Goal: Task Accomplishment & Management: Use online tool/utility

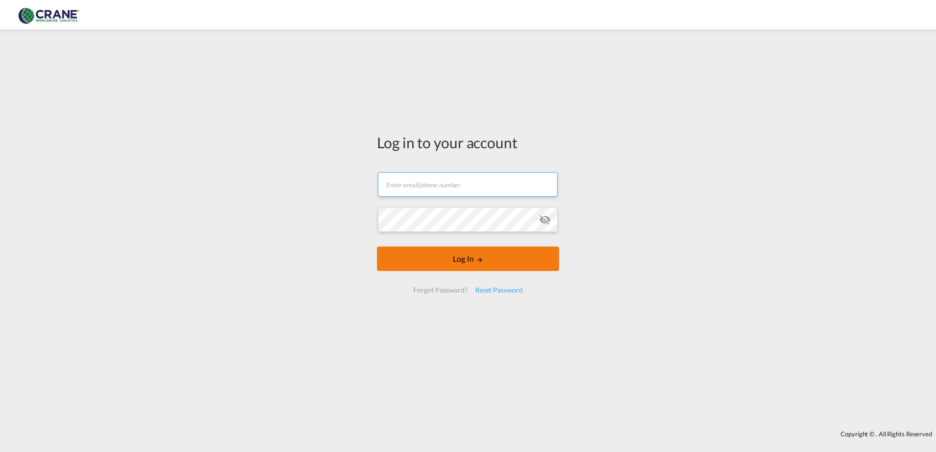
type input "[PERSON_NAME][EMAIL_ADDRESS][DOMAIN_NAME]"
click at [468, 257] on button "Log In" at bounding box center [468, 259] width 182 height 24
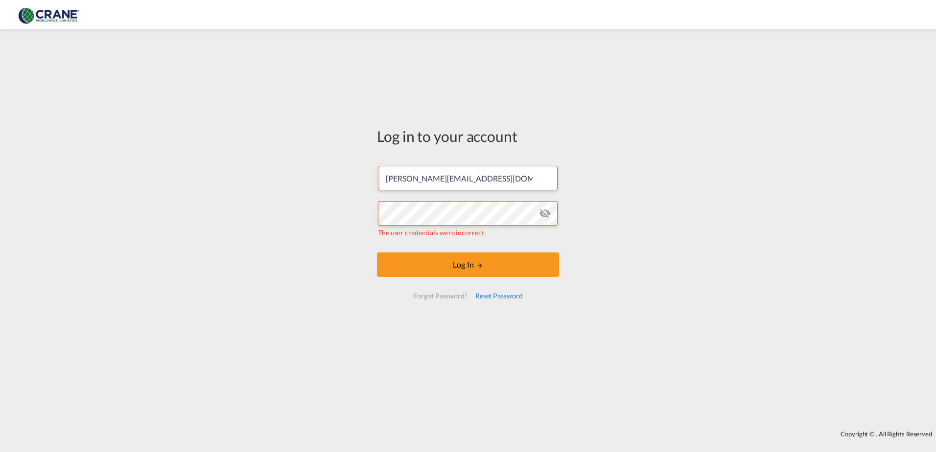
click at [494, 294] on div "Reset Password" at bounding box center [498, 296] width 55 height 18
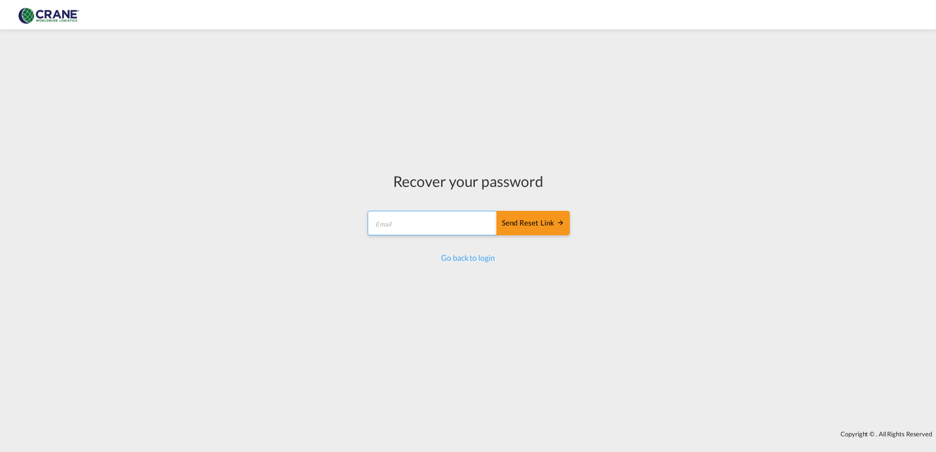
click at [454, 231] on input "email" at bounding box center [432, 223] width 130 height 24
type input "[PERSON_NAME][EMAIL_ADDRESS][DOMAIN_NAME]"
click at [534, 226] on div "Send reset link" at bounding box center [533, 223] width 63 height 11
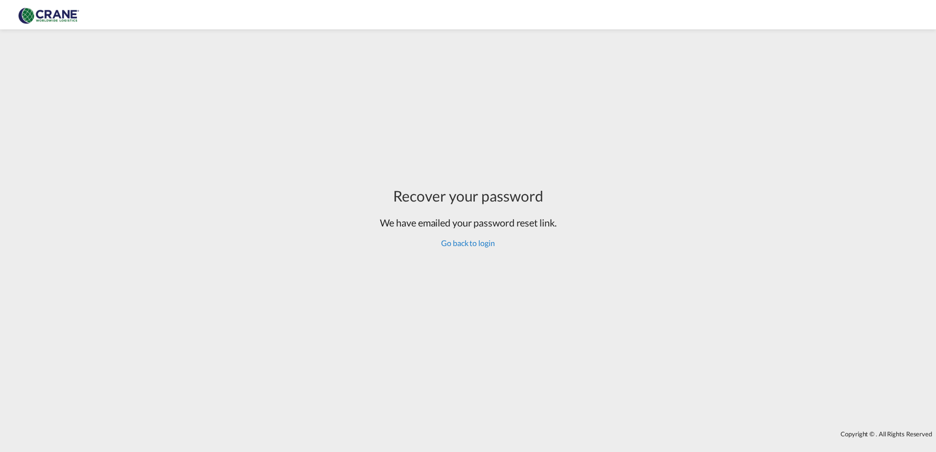
click at [478, 245] on link "Go back to login" at bounding box center [467, 242] width 53 height 9
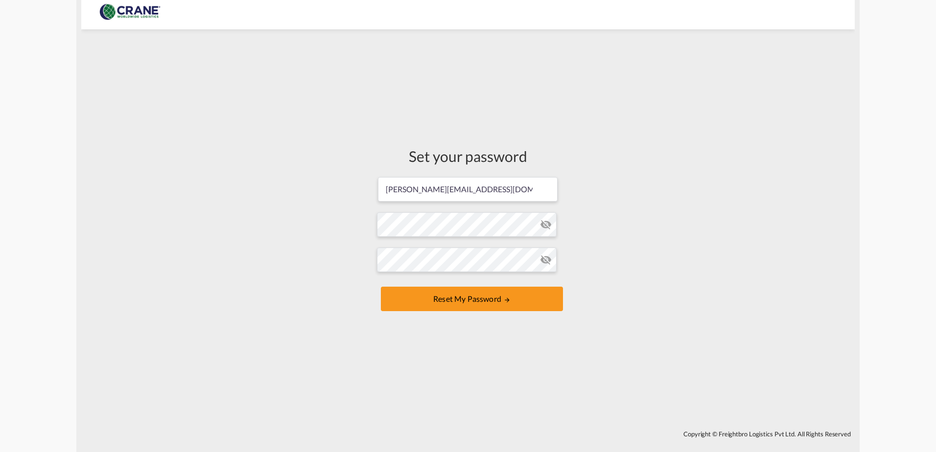
click at [541, 222] on md-icon "icon-eye-off" at bounding box center [546, 225] width 12 height 12
click at [589, 259] on div "Set your password diego.bello@craneww.com Password must contain the following: …" at bounding box center [467, 229] width 773 height 391
click at [496, 300] on button "Reset my password" at bounding box center [472, 299] width 182 height 24
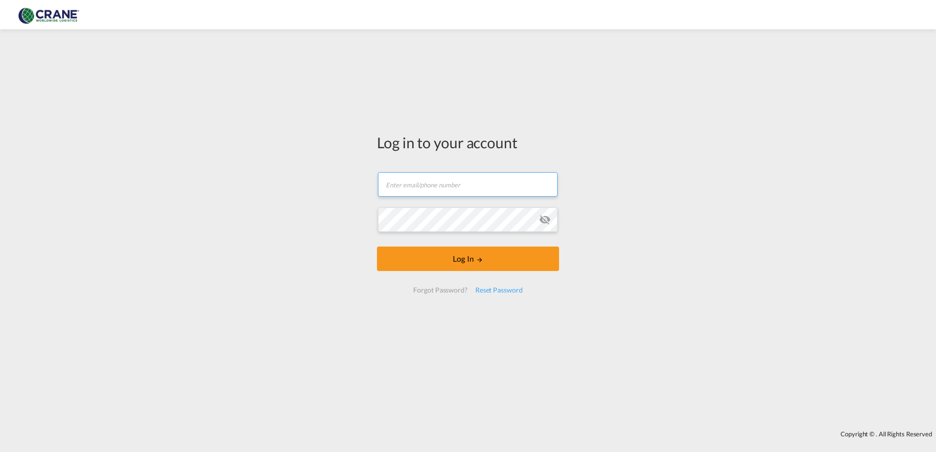
type input "[PERSON_NAME][EMAIL_ADDRESS][DOMAIN_NAME]"
click at [546, 216] on md-icon "icon-eye-off" at bounding box center [545, 220] width 12 height 12
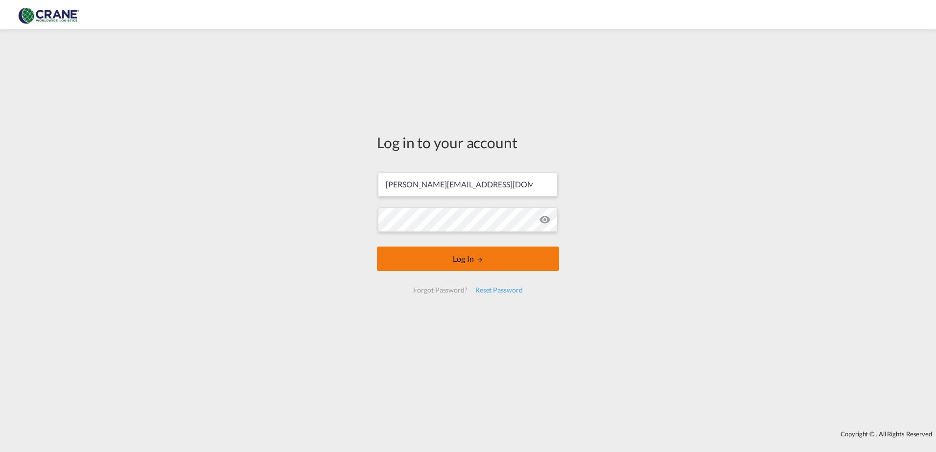
click at [501, 256] on button "Log In" at bounding box center [468, 259] width 182 height 24
